Goal: Transaction & Acquisition: Purchase product/service

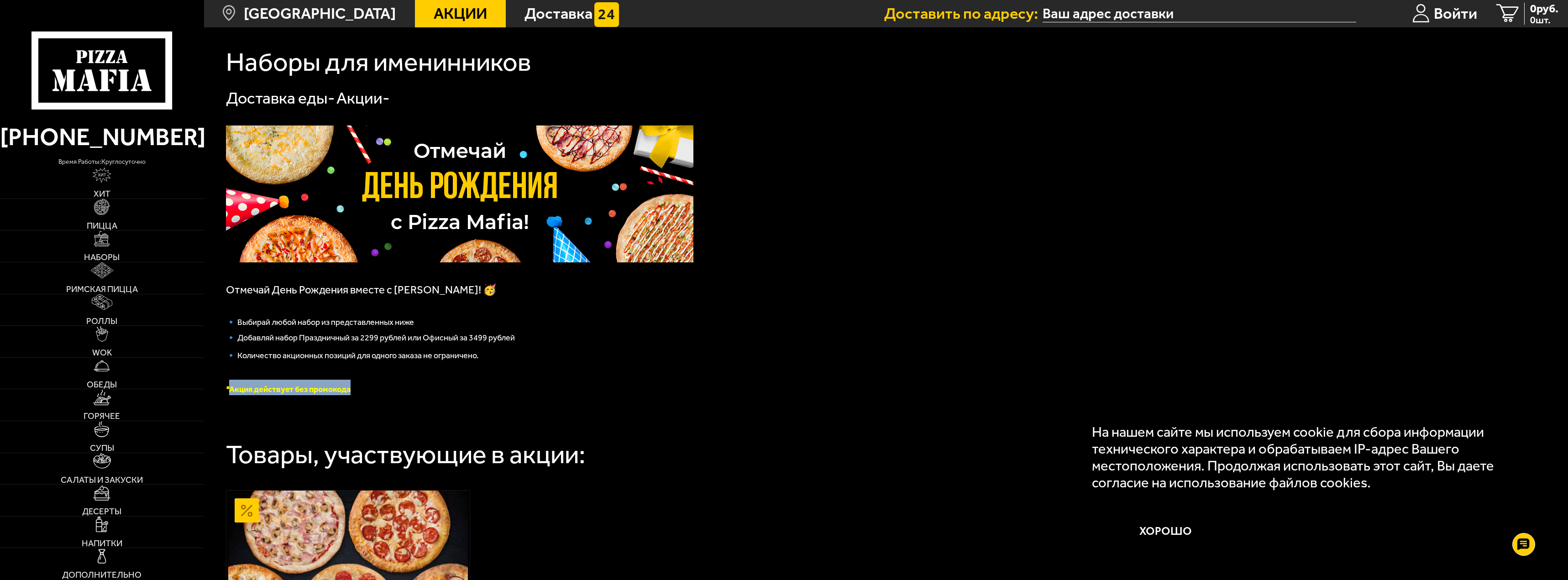
drag, startPoint x: 229, startPoint y: 390, endPoint x: 375, endPoint y: 390, distance: 146.0
click at [367, 390] on p "*Акция действует без промокода" at bounding box center [459, 386] width 467 height 15
click at [375, 390] on p "*Акция действует без промокода" at bounding box center [459, 386] width 467 height 15
click at [441, 173] on img at bounding box center [459, 194] width 467 height 137
click at [442, 173] on img at bounding box center [459, 194] width 467 height 137
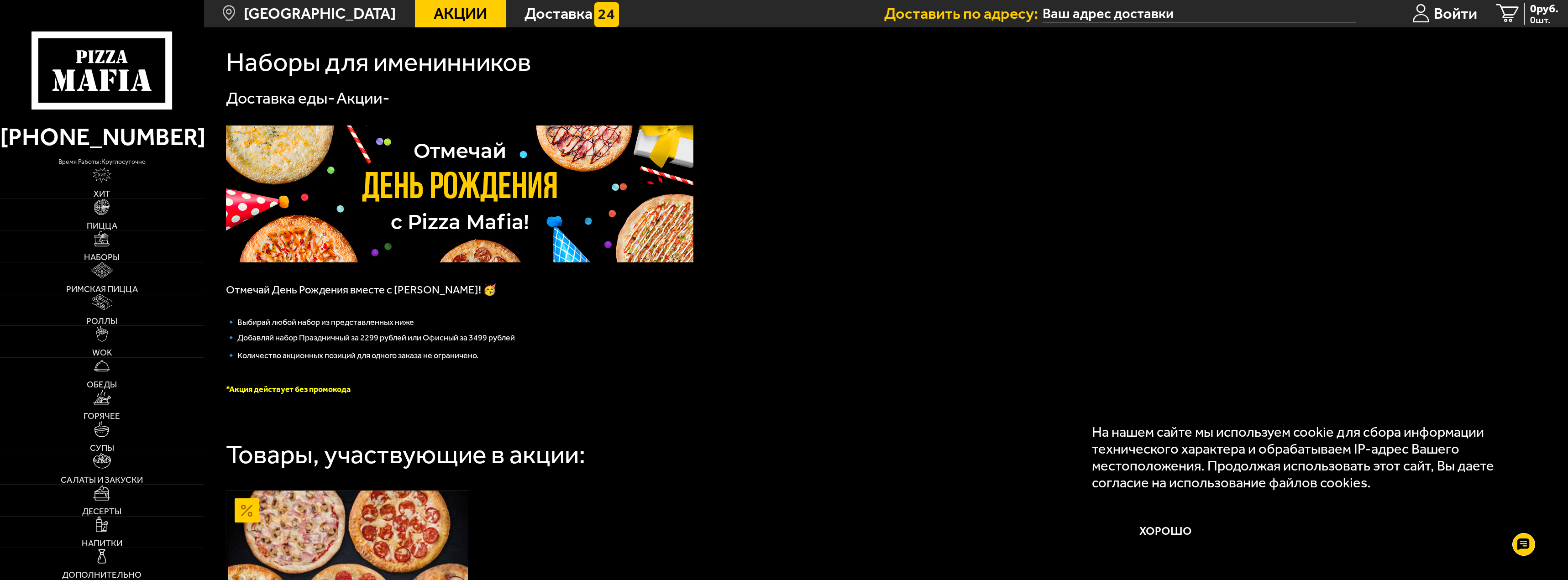
click at [329, 93] on link "Доставка еды -" at bounding box center [280, 98] width 109 height 19
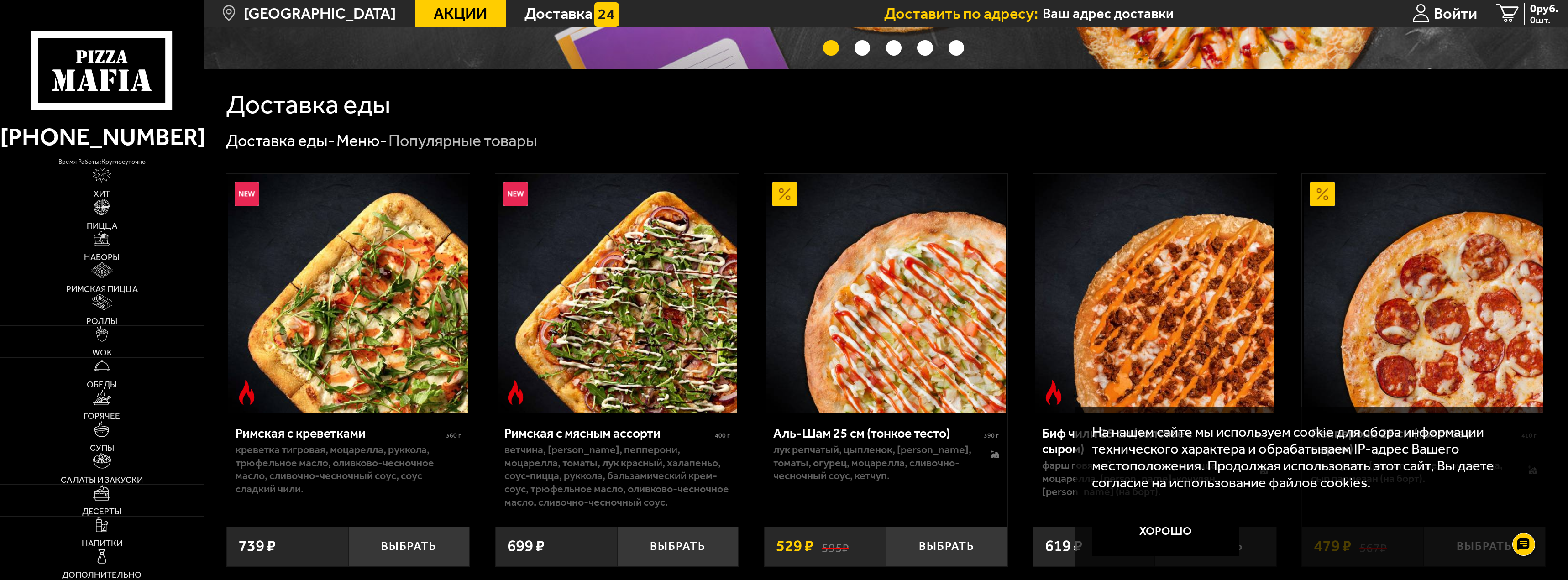
scroll to position [137, 0]
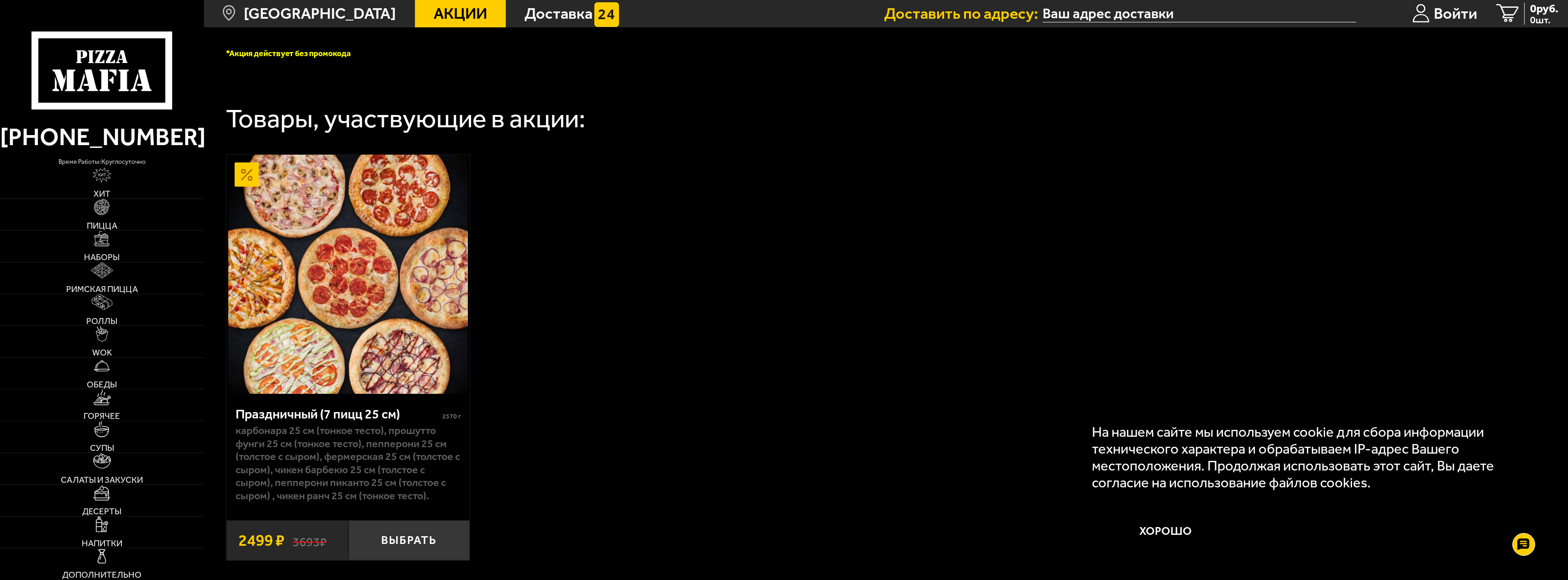
scroll to position [410, 0]
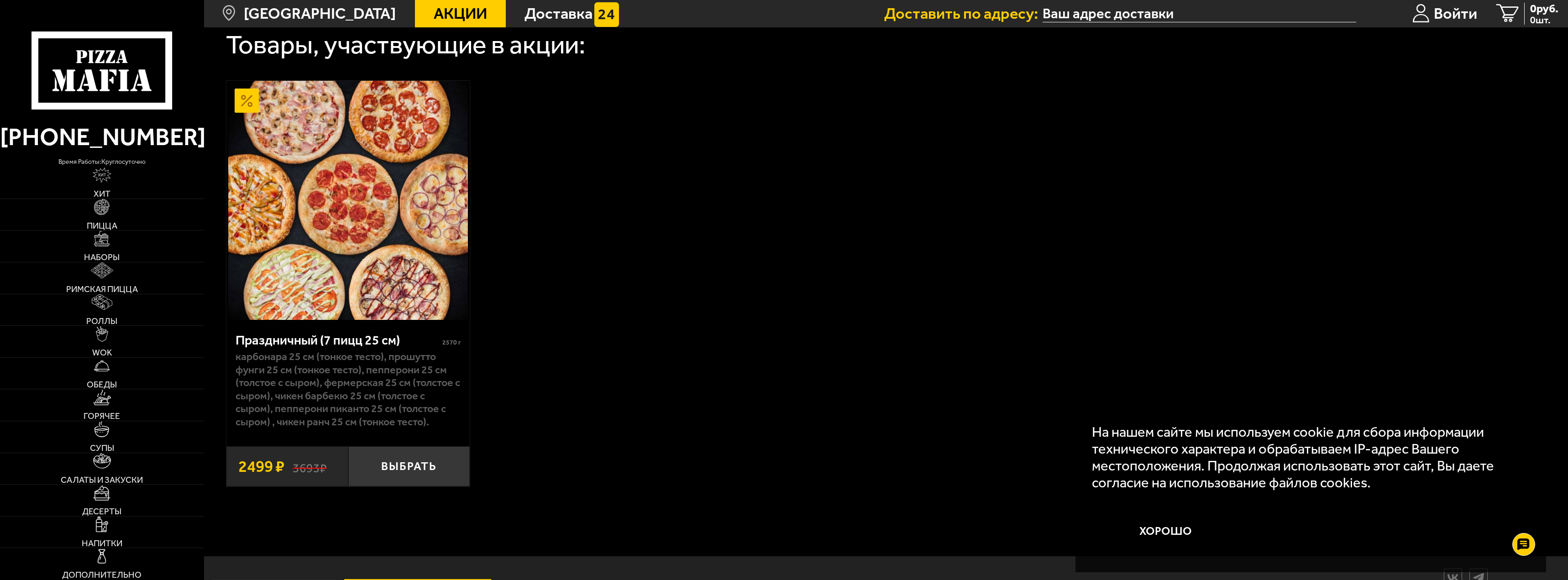
click at [295, 473] on s "3693 ₽" at bounding box center [310, 466] width 34 height 17
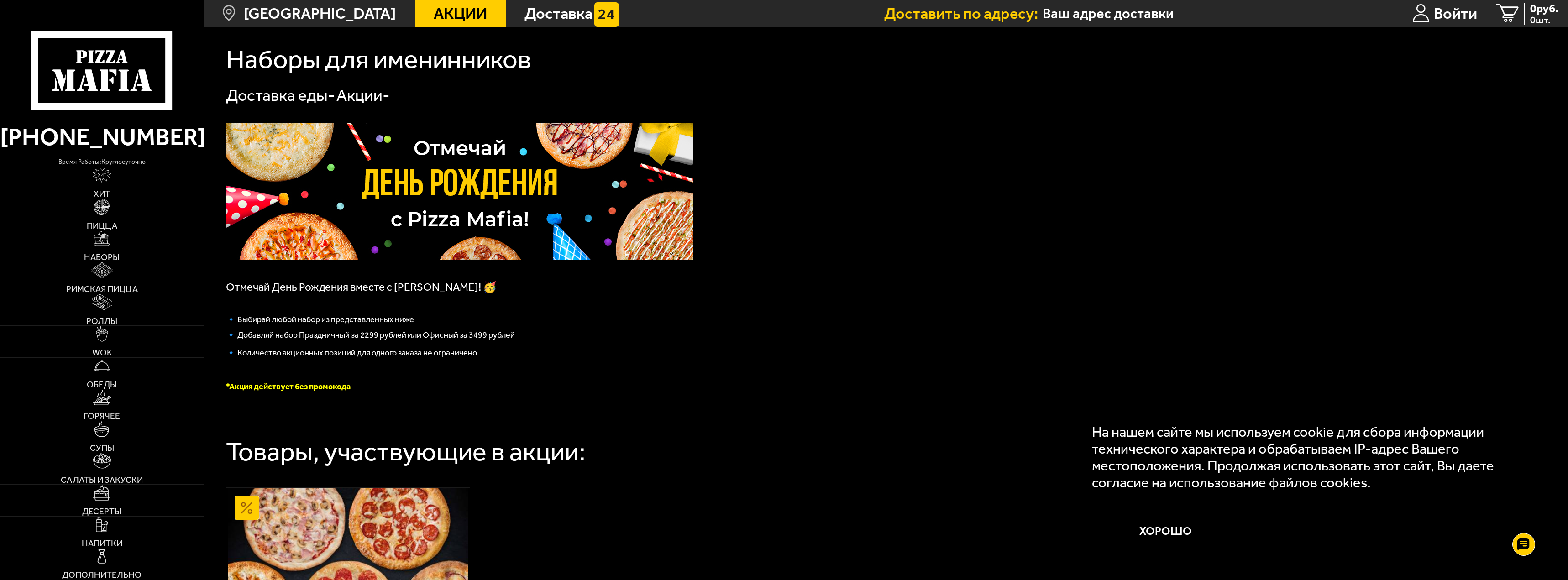
scroll to position [0, 0]
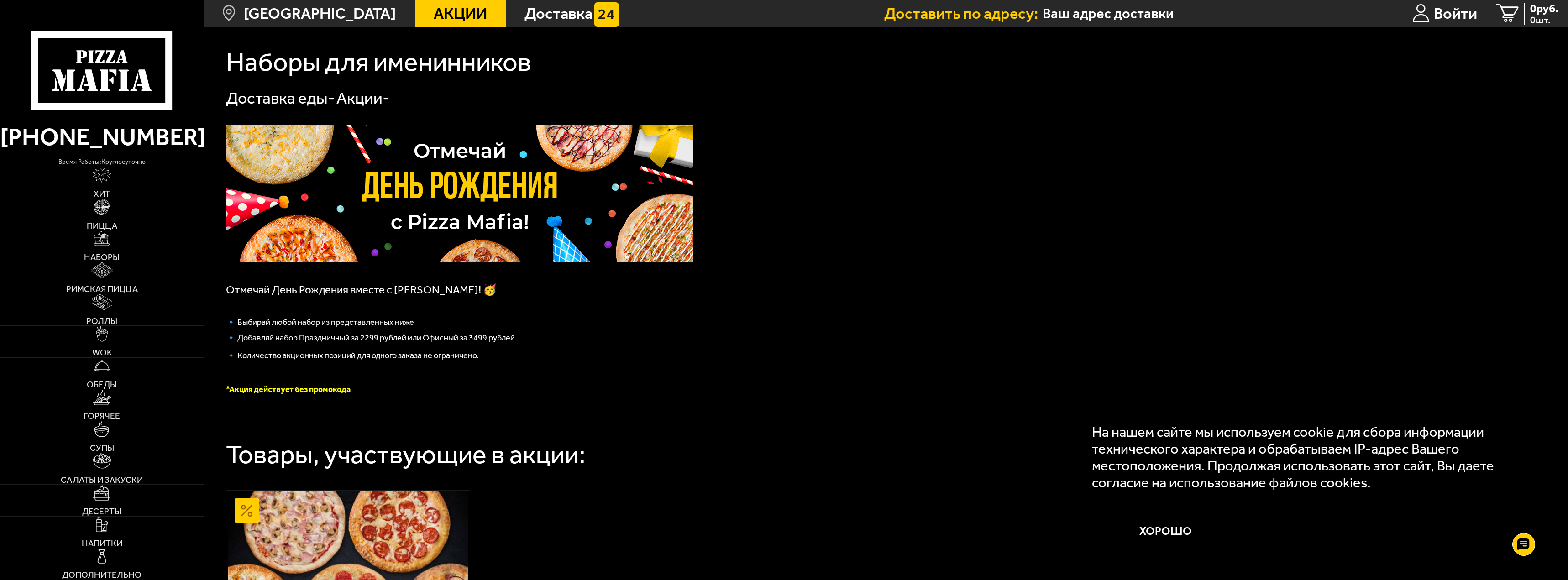
drag, startPoint x: 277, startPoint y: 395, endPoint x: 283, endPoint y: 394, distance: 6.1
click at [277, 395] on p "*Акция действует без промокода" at bounding box center [459, 386] width 467 height 15
click at [287, 391] on font "*Акция действует без промокода" at bounding box center [288, 389] width 125 height 10
drag, startPoint x: 296, startPoint y: 389, endPoint x: 346, endPoint y: 388, distance: 50.0
click at [319, 388] on font "*Акция действует без промокода" at bounding box center [288, 389] width 125 height 10
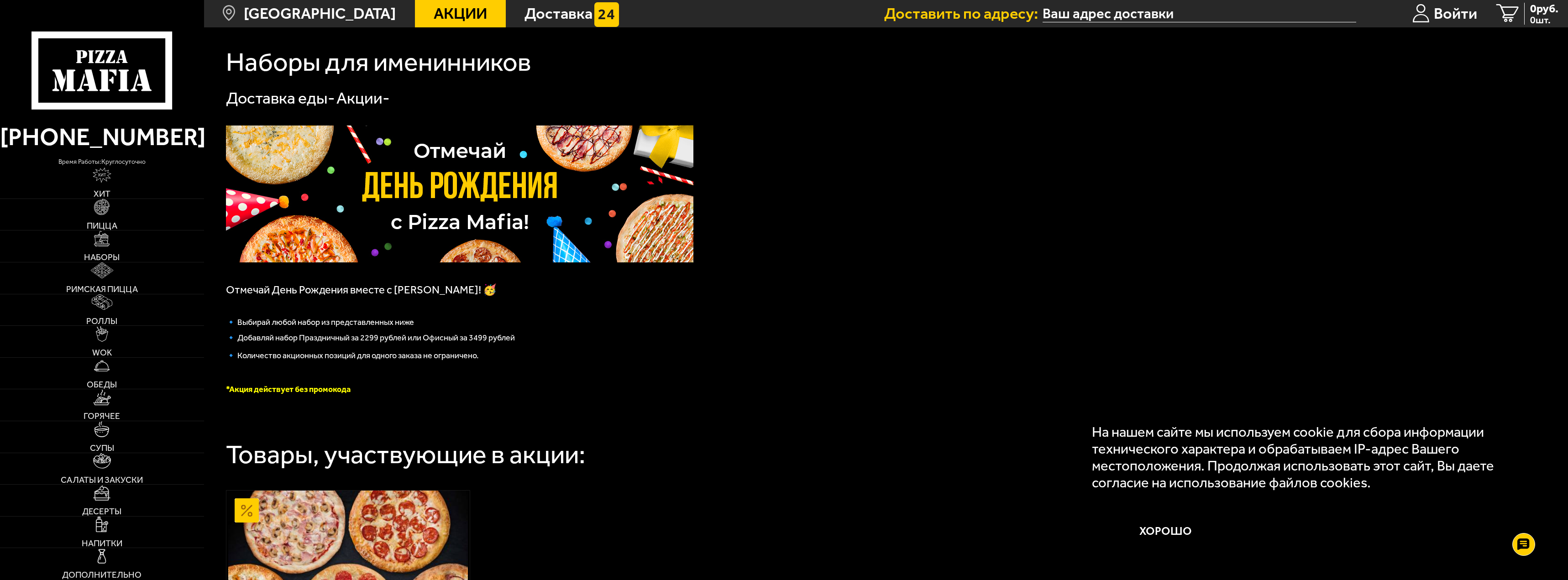
drag, startPoint x: 346, startPoint y: 388, endPoint x: 311, endPoint y: 333, distance: 65.2
click at [346, 388] on font "*Акция действует без промокода" at bounding box center [288, 389] width 125 height 10
drag, startPoint x: 283, startPoint y: 290, endPoint x: 300, endPoint y: 290, distance: 17.0
click at [300, 290] on span "Отмечай День Рождения вместе с [PERSON_NAME]! 🥳" at bounding box center [361, 290] width 271 height 13
drag, startPoint x: 378, startPoint y: 287, endPoint x: 475, endPoint y: 287, distance: 97.0
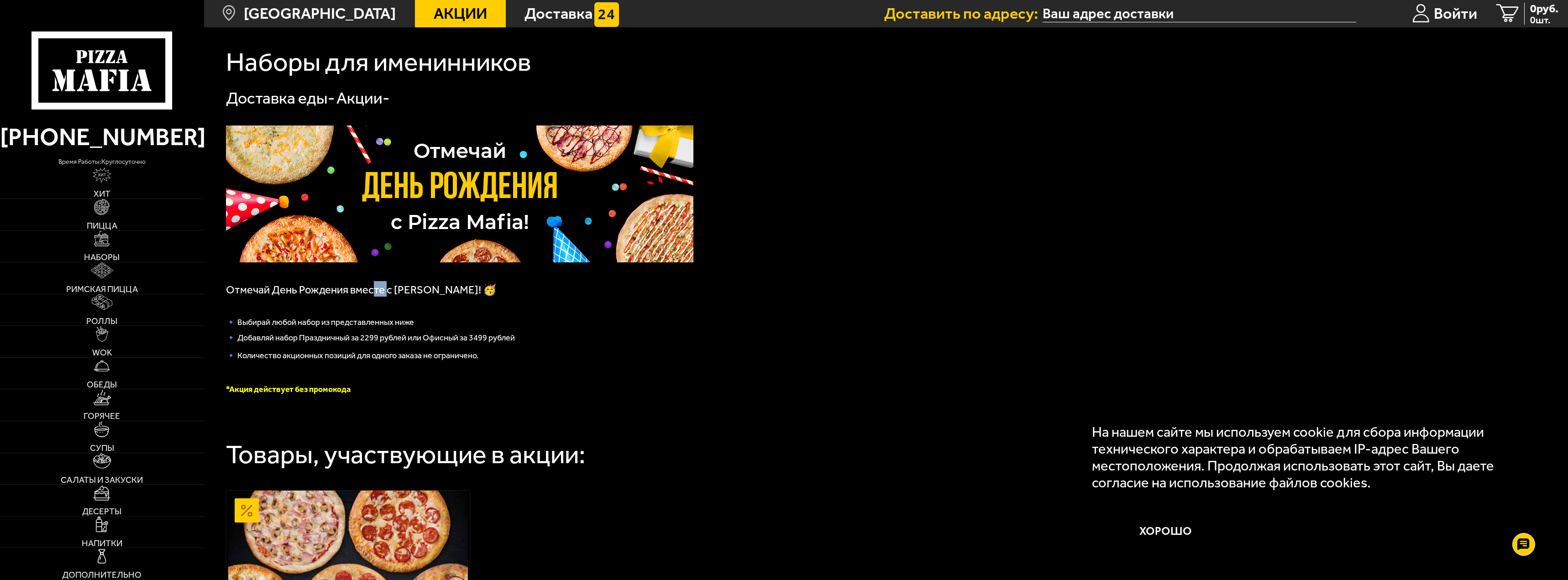
click at [394, 286] on span "Отмечай День Рождения вместе с [PERSON_NAME]! 🥳" at bounding box center [361, 290] width 271 height 13
click at [482, 288] on p "Отмечай День Рождения вместе с [PERSON_NAME]! 🥳" at bounding box center [459, 288] width 467 height 15
drag, startPoint x: 313, startPoint y: 320, endPoint x: 389, endPoint y: 322, distance: 76.0
click at [379, 322] on span "🔹 Выбирай любой набор из представленных ниже" at bounding box center [319, 322] width 188 height 10
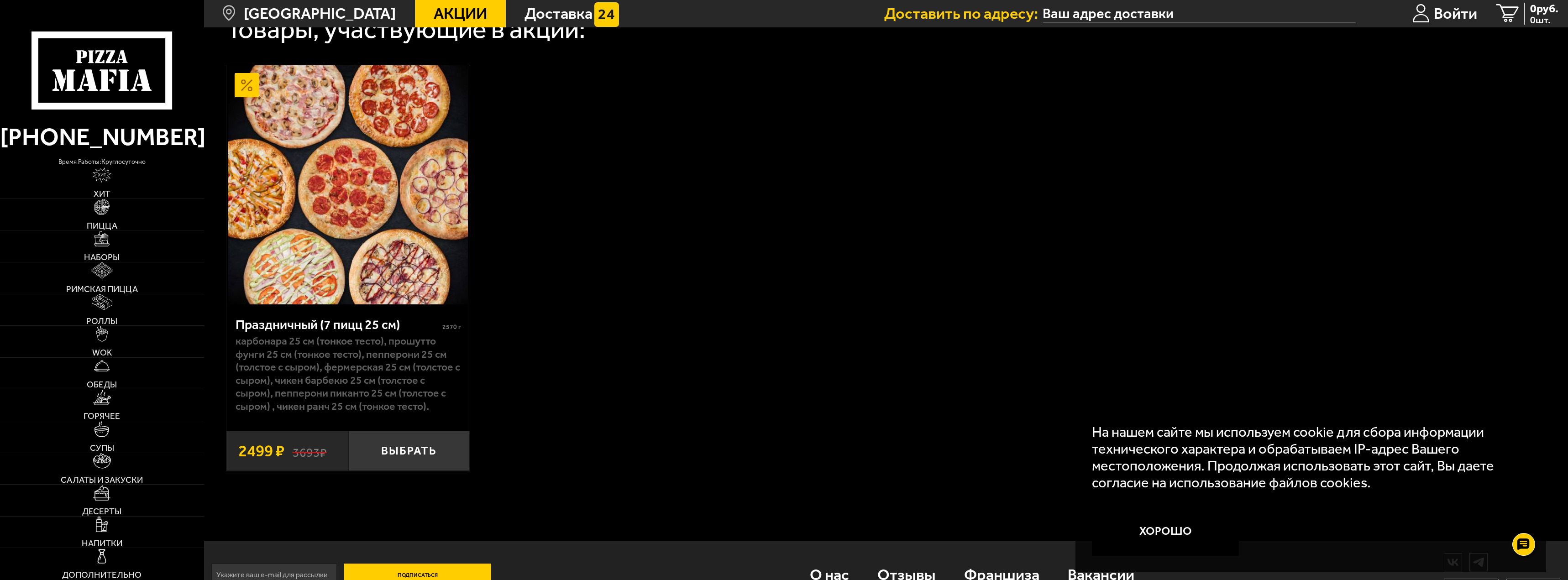
scroll to position [455, 0]
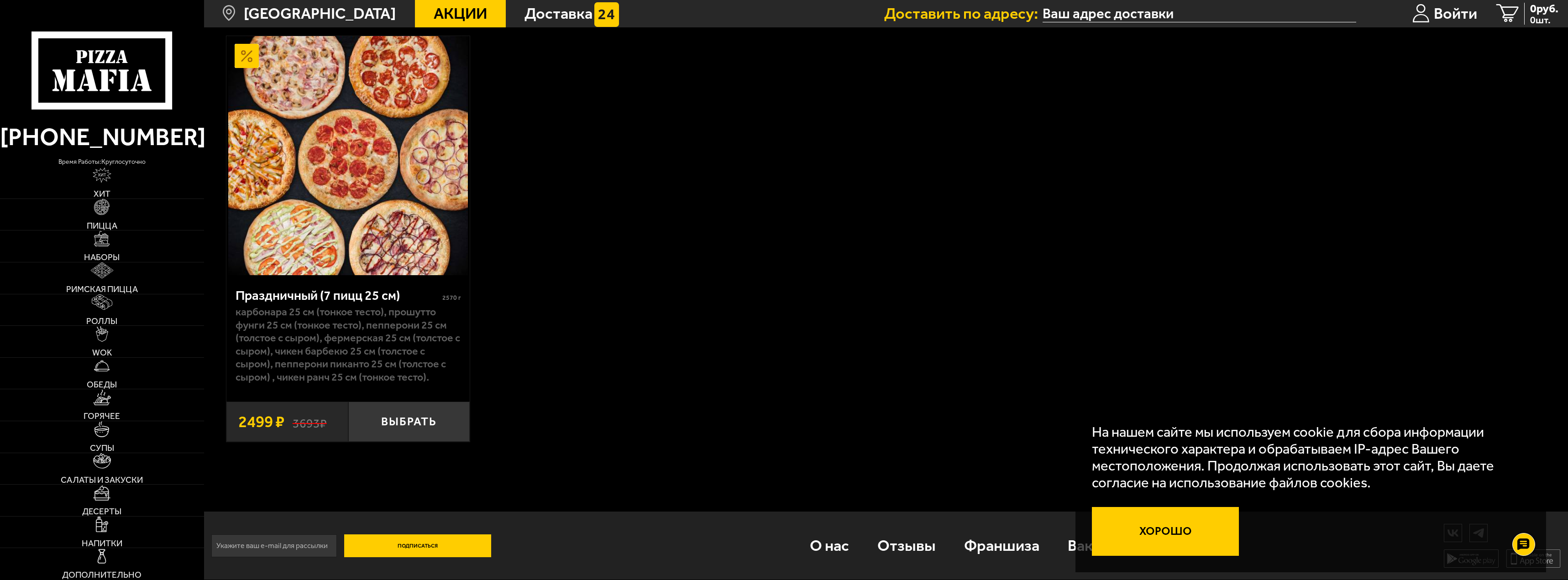
click at [1172, 532] on button "Хорошо" at bounding box center [1165, 531] width 147 height 49
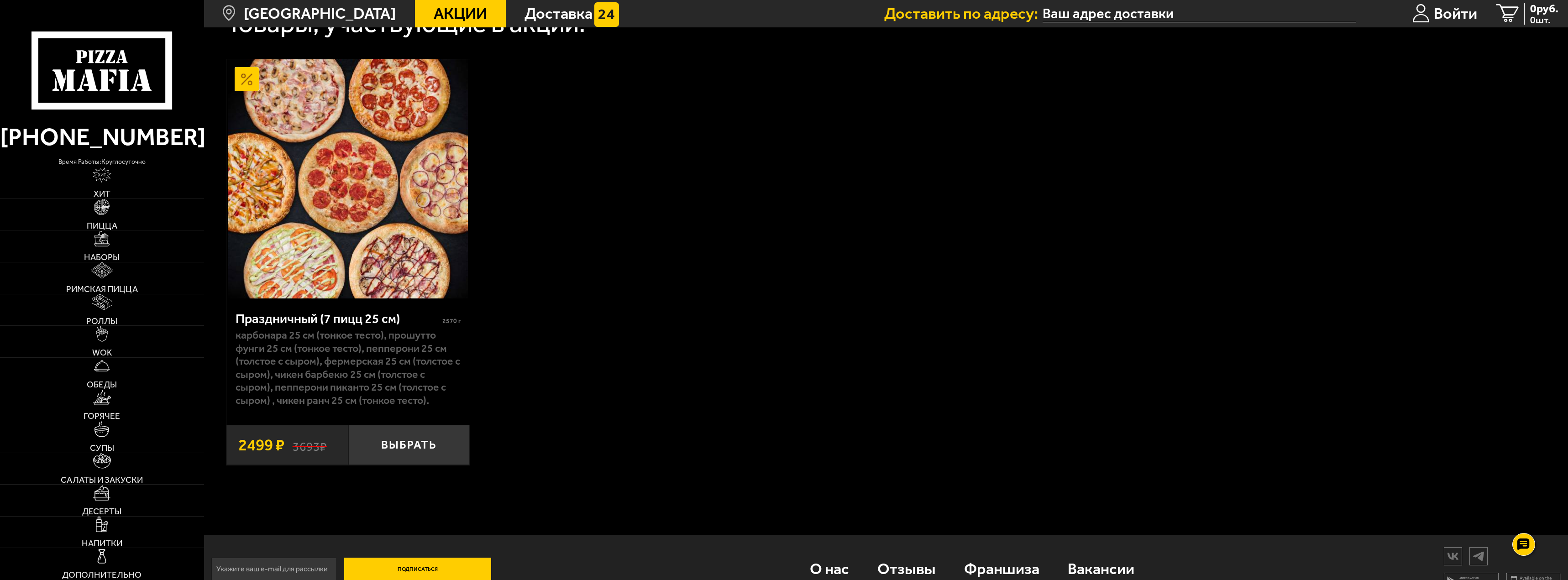
scroll to position [364, 0]
